Goal: Task Accomplishment & Management: Complete application form

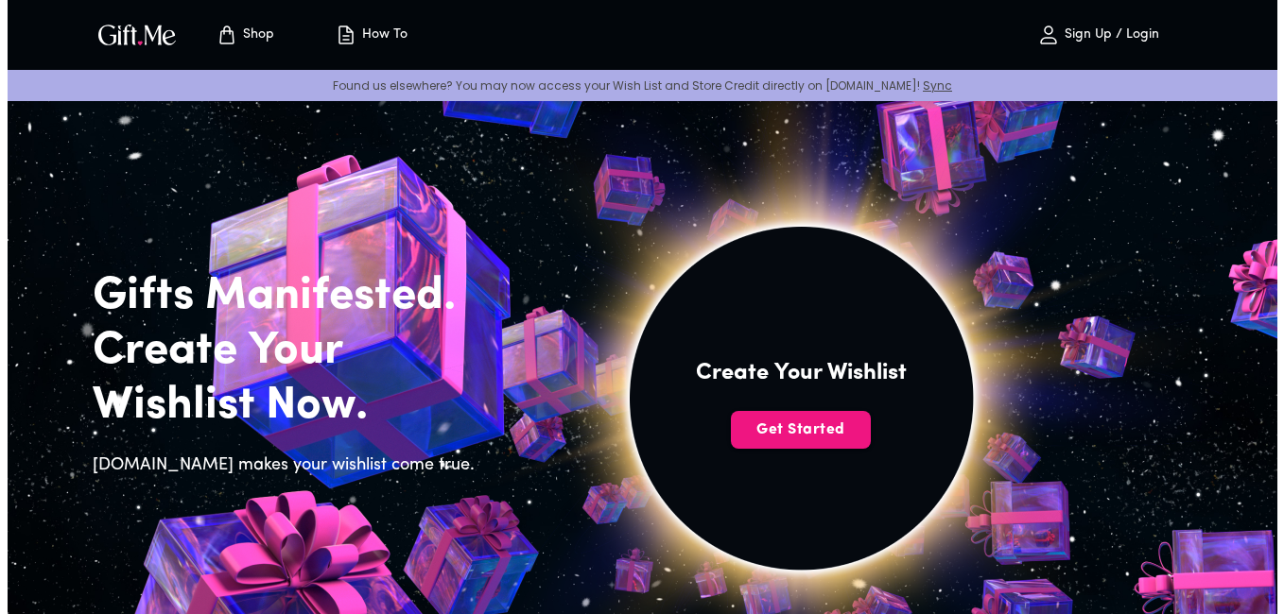
scroll to position [95, 0]
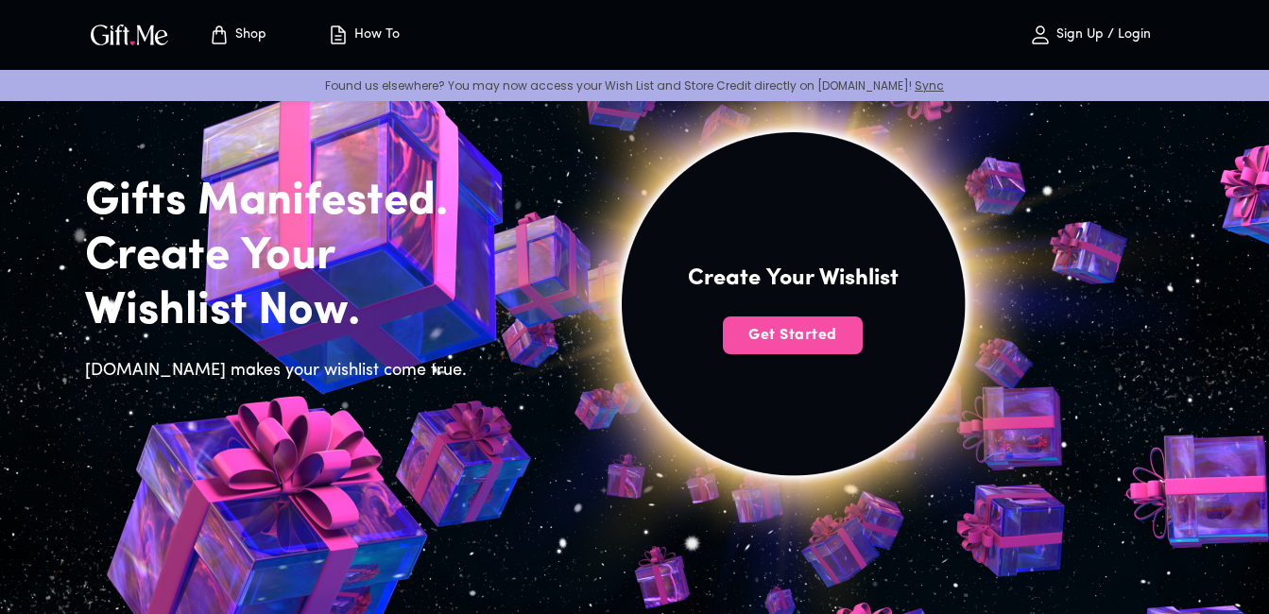
click at [822, 334] on span "Get Started" at bounding box center [793, 335] width 140 height 21
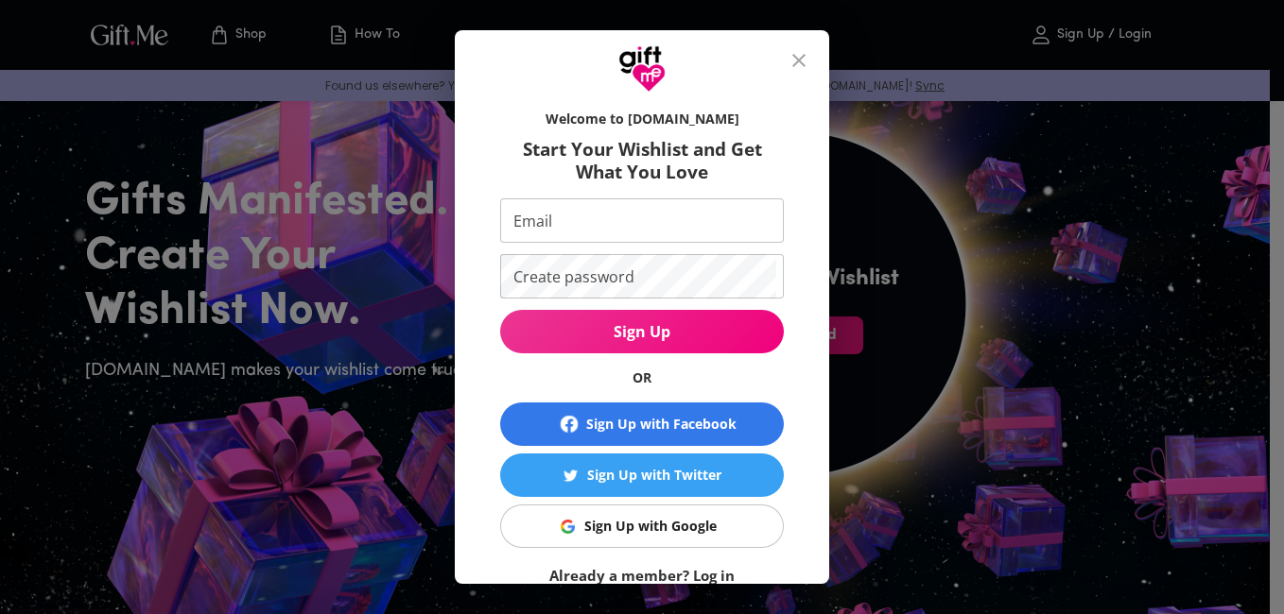
click at [741, 525] on span "Sign Up with Google" at bounding box center [639, 526] width 260 height 21
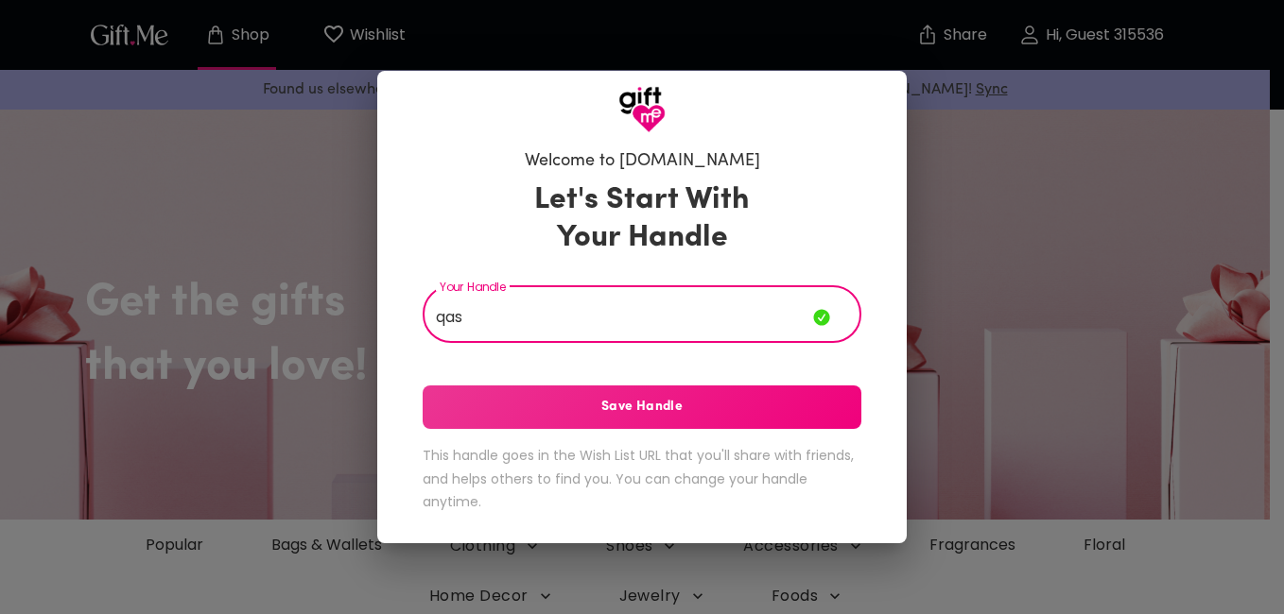
type input "qas"
click at [750, 434] on div "Let's Start With Your Handle Your Handle qas Your Handle Save Handle This handl…" at bounding box center [642, 350] width 439 height 355
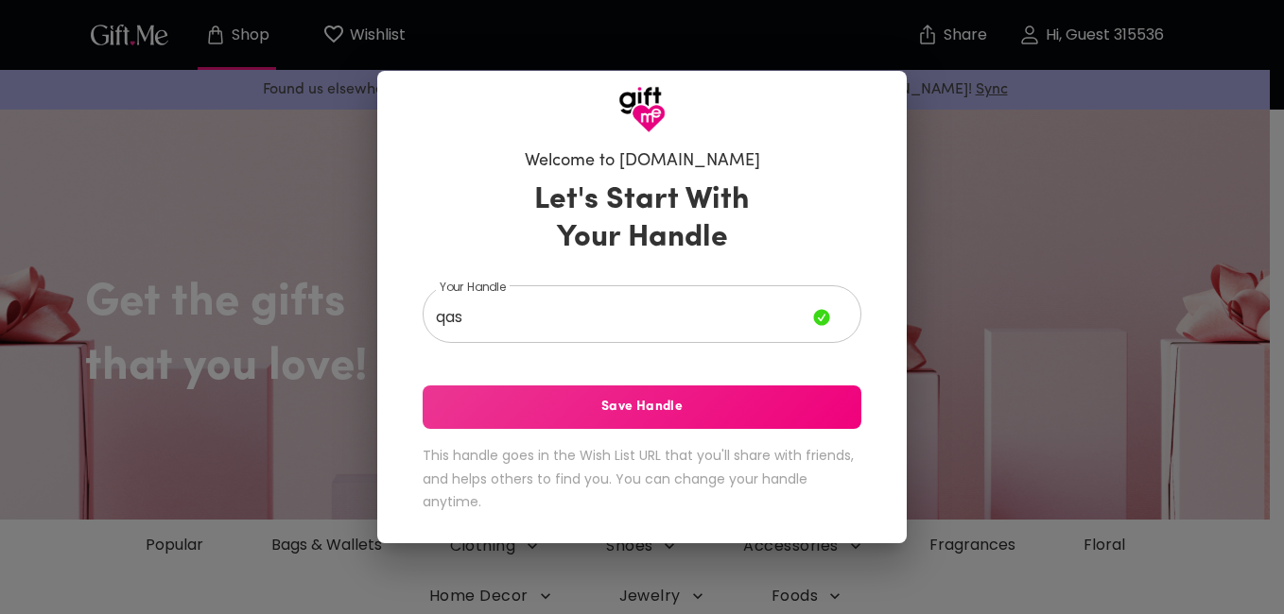
click at [752, 421] on button "Save Handle" at bounding box center [642, 407] width 439 height 43
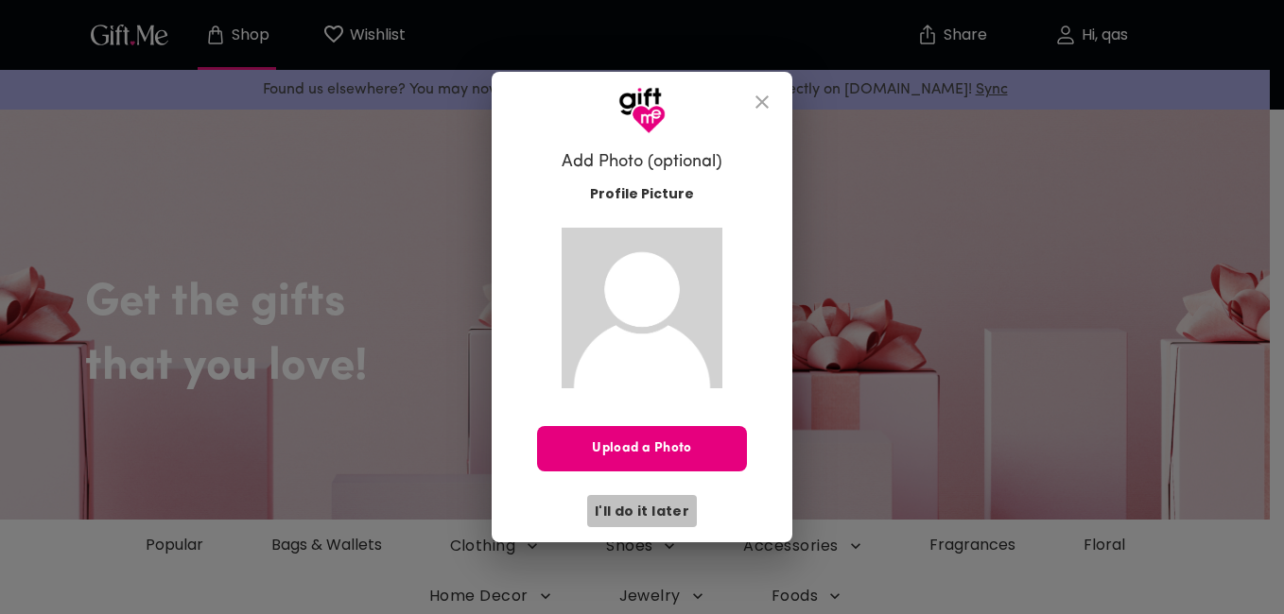
click at [645, 513] on span "I'll do it later" at bounding box center [642, 511] width 95 height 21
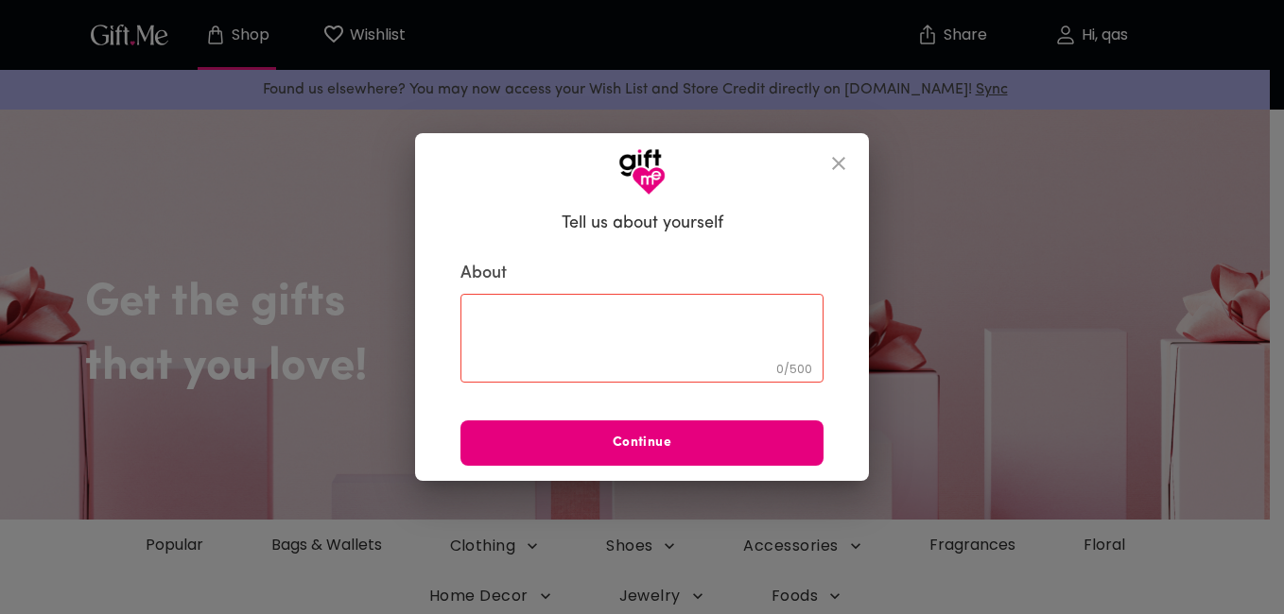
click at [628, 344] on textarea at bounding box center [642, 338] width 336 height 54
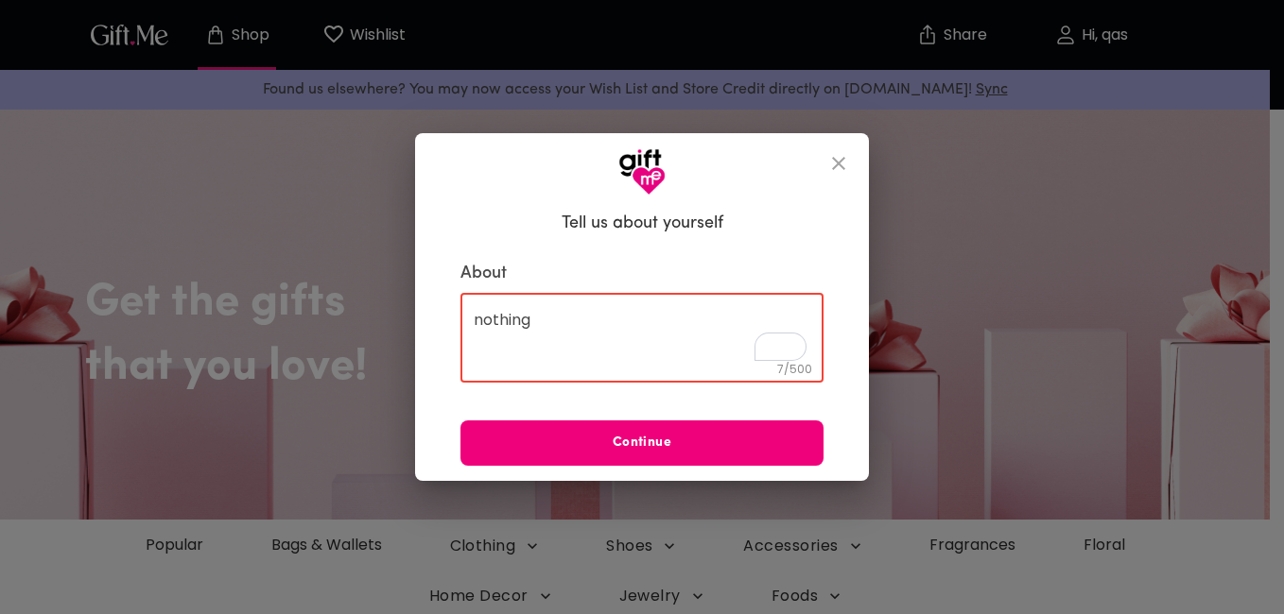
type textarea "nothing"
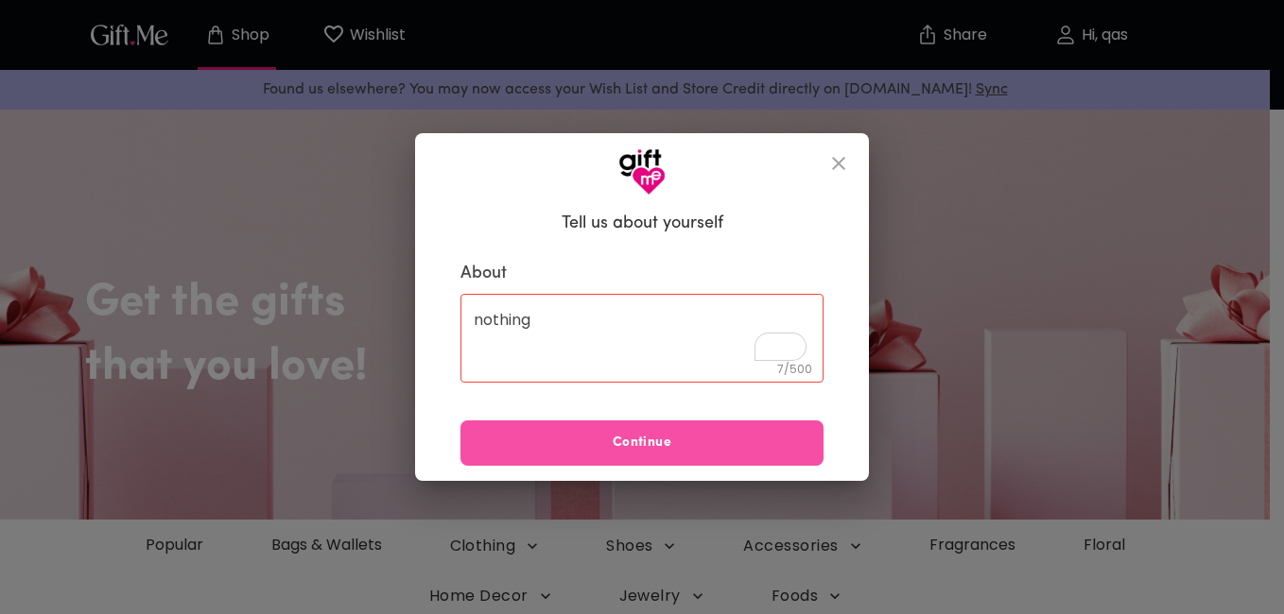
click at [644, 433] on span "Continue" at bounding box center [641, 443] width 363 height 21
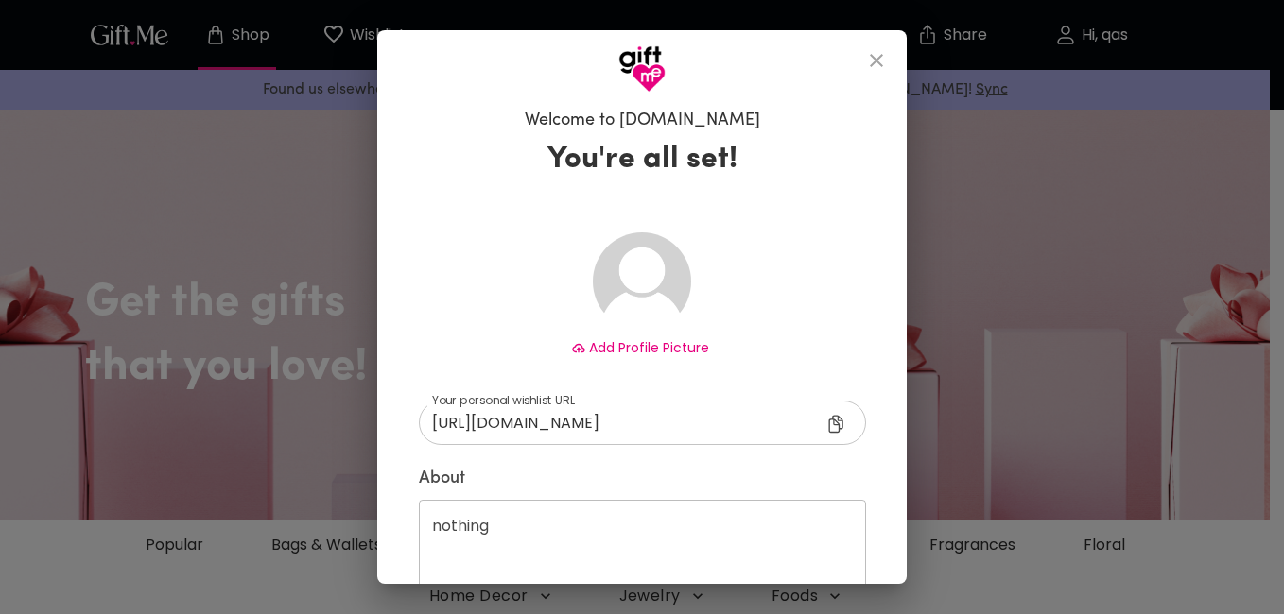
scroll to position [103, 0]
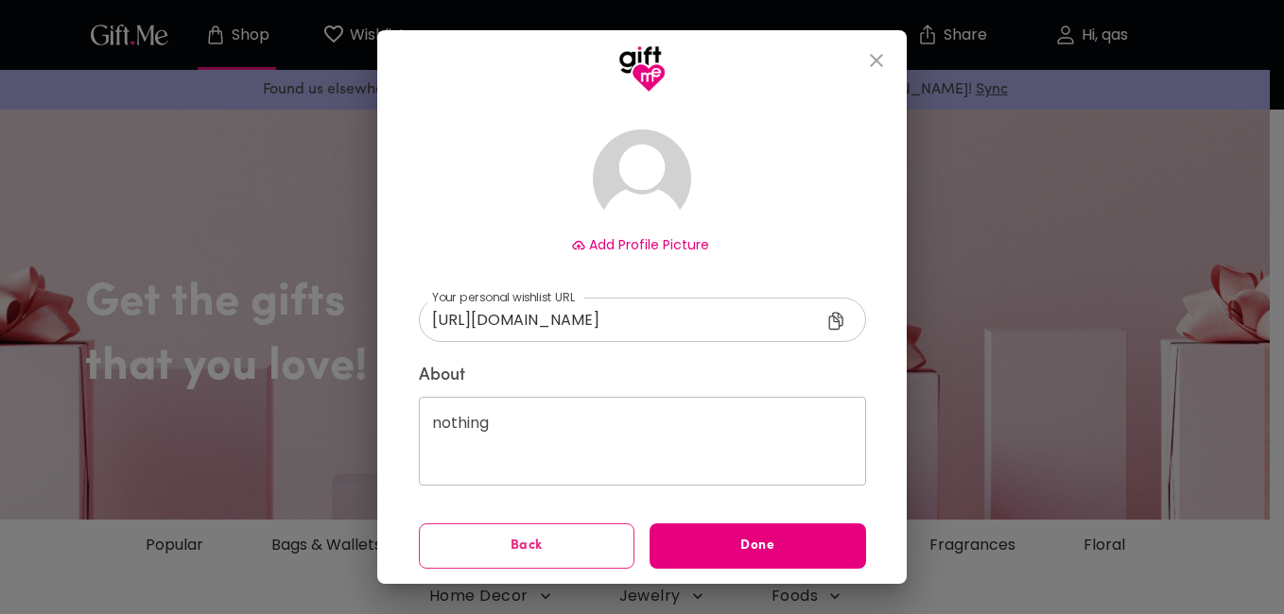
click at [542, 549] on span "Back" at bounding box center [527, 546] width 215 height 21
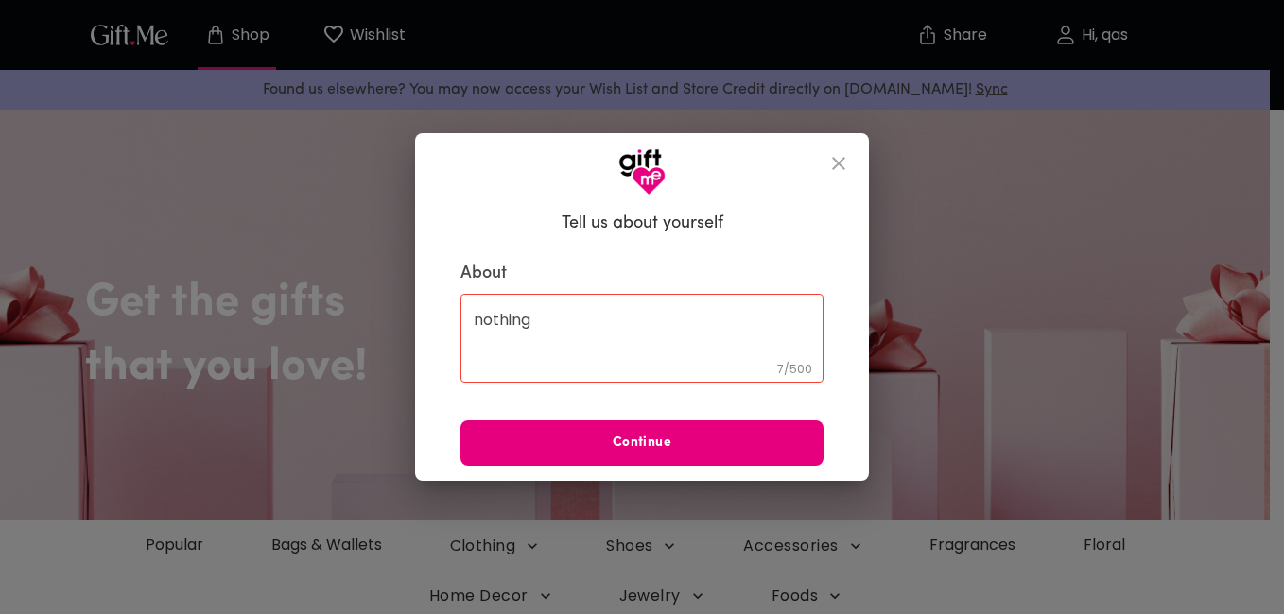
scroll to position [0, 0]
click at [629, 336] on textarea "nothing" at bounding box center [642, 338] width 336 height 54
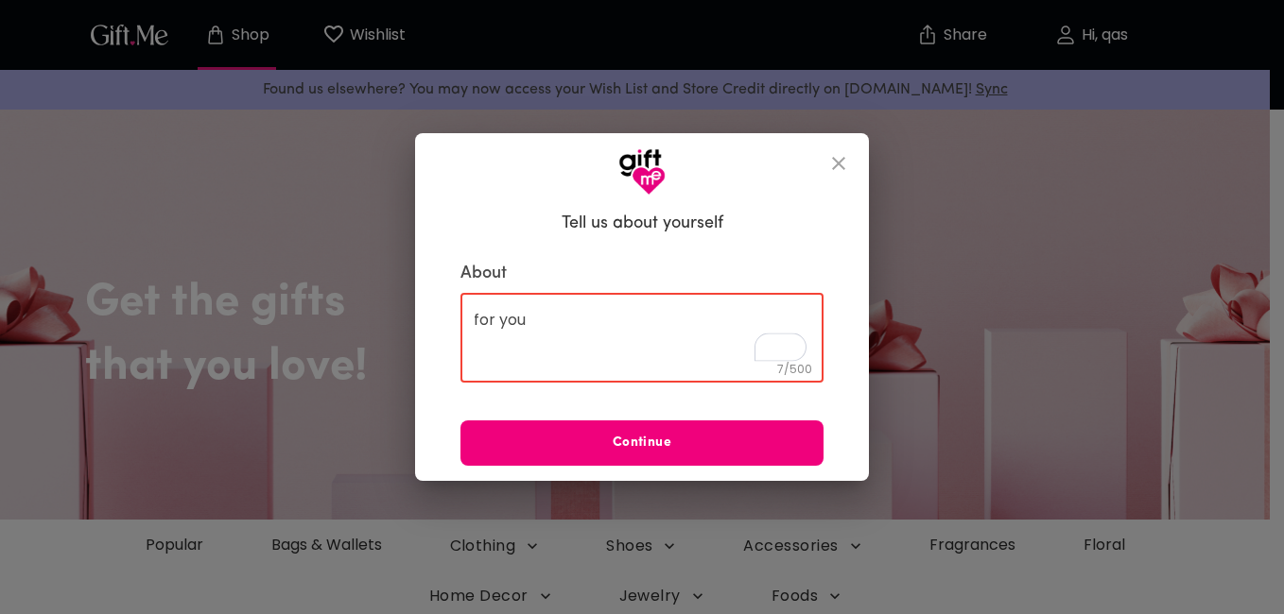
type textarea "for you"
click at [657, 423] on button "Continue" at bounding box center [641, 443] width 363 height 45
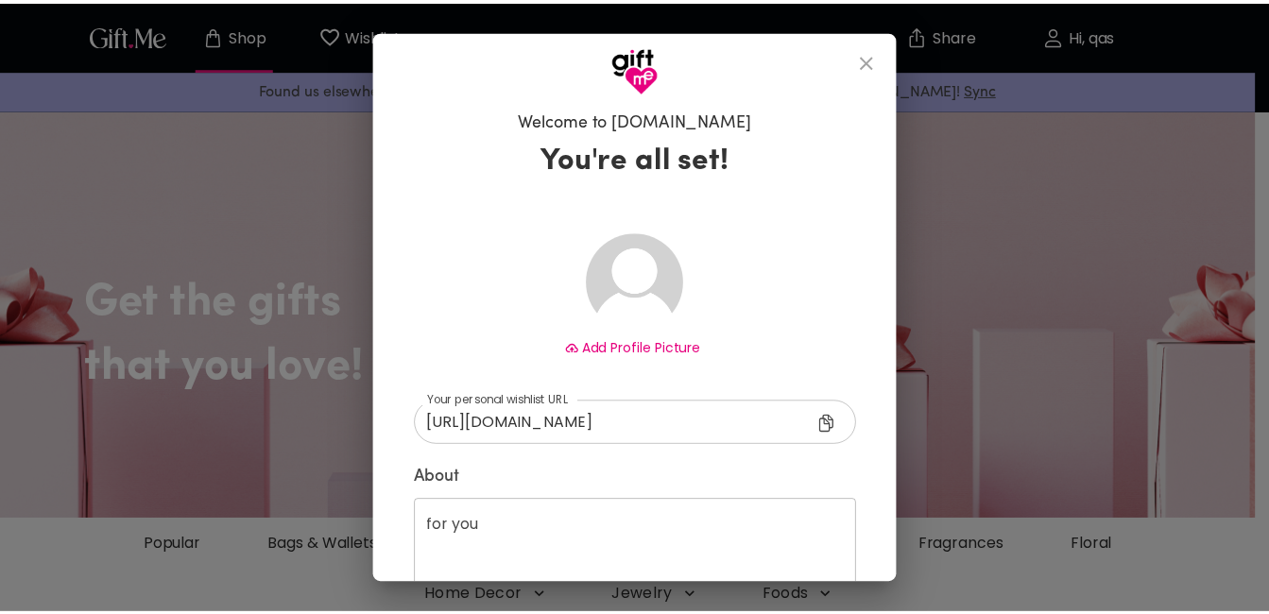
scroll to position [103, 0]
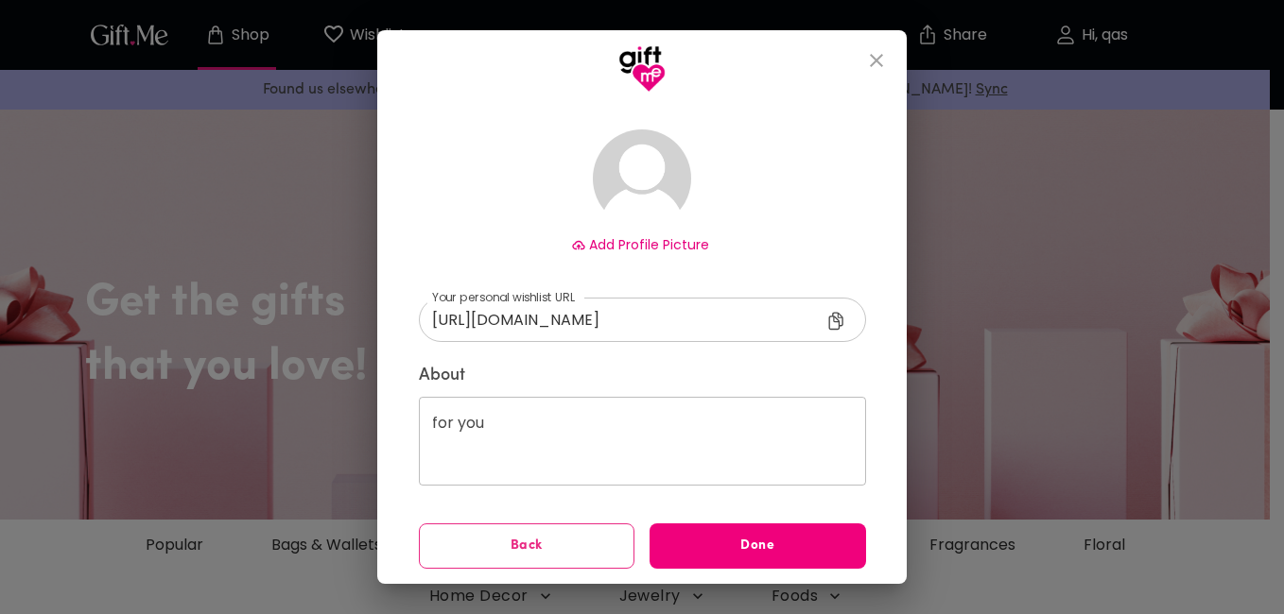
click at [728, 547] on span "Done" at bounding box center [757, 546] width 216 height 21
